Goal: Information Seeking & Learning: Learn about a topic

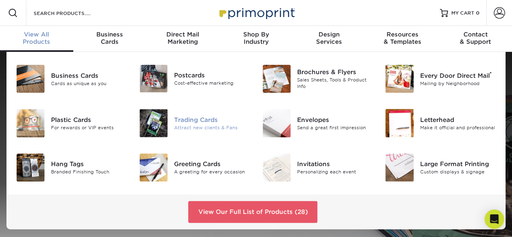
click at [171, 118] on div at bounding box center [153, 123] width 41 height 28
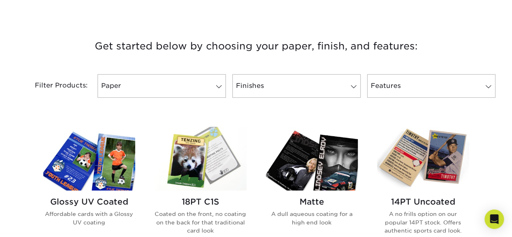
scroll to position [282, 0]
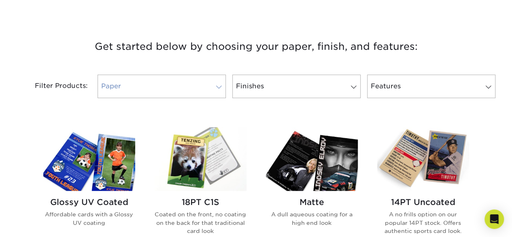
click at [188, 90] on link "Paper" at bounding box center [161, 85] width 128 height 23
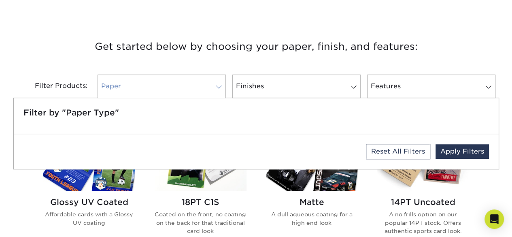
click at [188, 90] on link "Paper" at bounding box center [161, 85] width 128 height 23
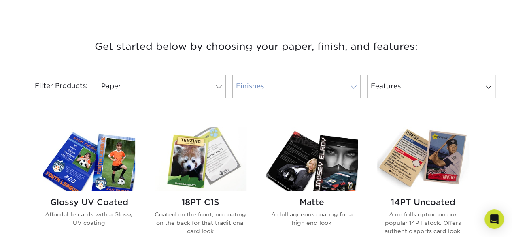
click at [269, 76] on link "Finishes" at bounding box center [296, 85] width 128 height 23
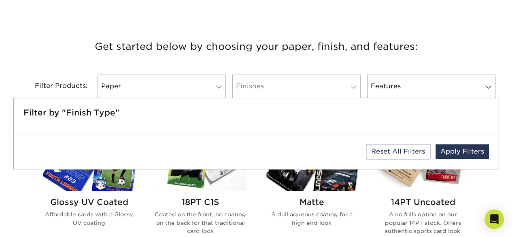
click at [271, 77] on link "Finishes" at bounding box center [296, 85] width 128 height 23
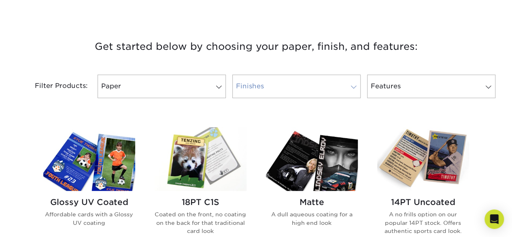
click at [299, 77] on link "Finishes" at bounding box center [296, 85] width 128 height 23
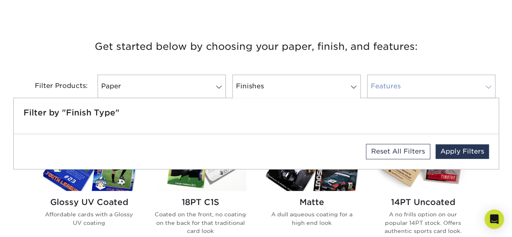
click at [376, 81] on link "Features" at bounding box center [431, 85] width 128 height 23
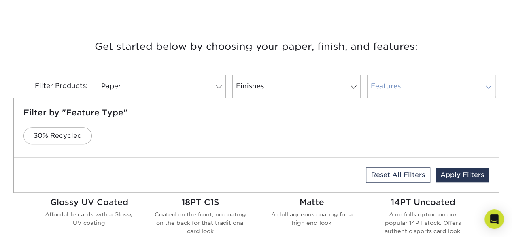
click at [376, 81] on link "Features" at bounding box center [431, 85] width 128 height 23
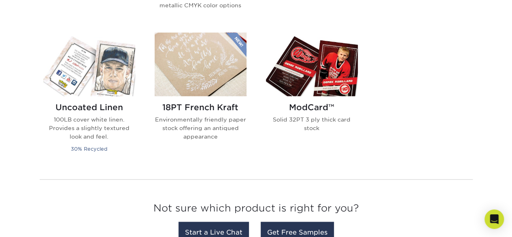
scroll to position [638, 0]
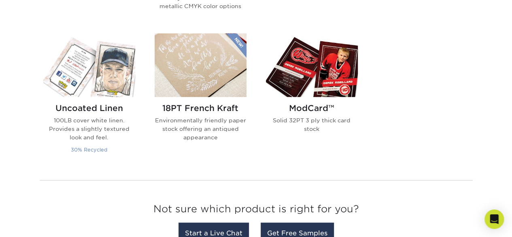
click at [104, 107] on h2 "Uncoated Linen" at bounding box center [89, 108] width 92 height 10
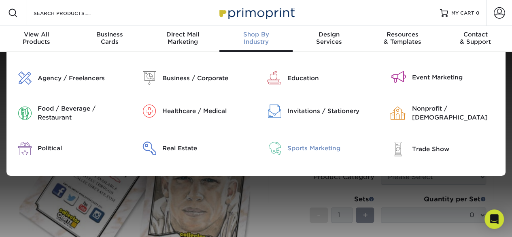
click at [293, 146] on div "Sports Marketing" at bounding box center [330, 148] width 87 height 9
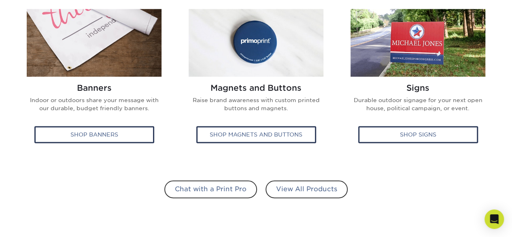
scroll to position [496, 0]
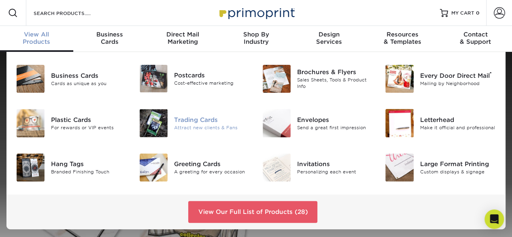
click at [176, 125] on div "Attract new clients & Fans" at bounding box center [212, 127] width 76 height 7
